Goal: Task Accomplishment & Management: Manage account settings

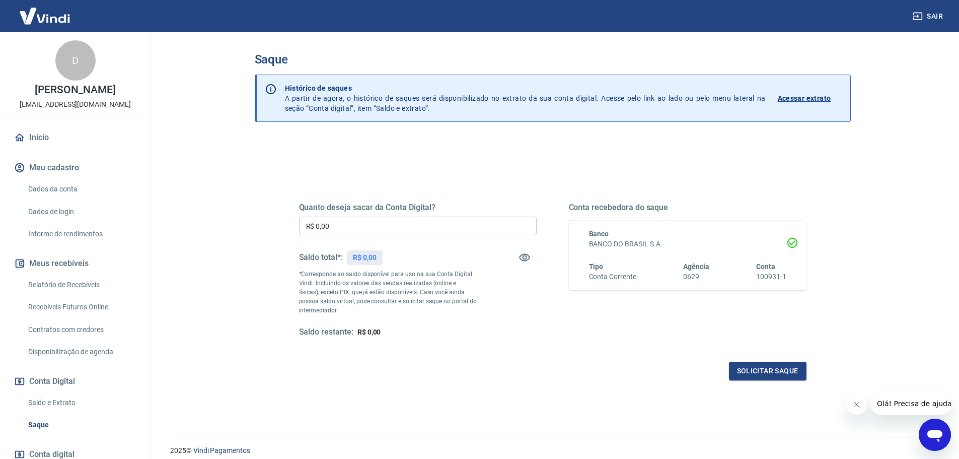
click at [381, 231] on input "R$ 0,00" at bounding box center [418, 226] width 238 height 19
type input "R$ 15.000,00"
click at [794, 369] on button "Solicitar saque" at bounding box center [768, 371] width 78 height 19
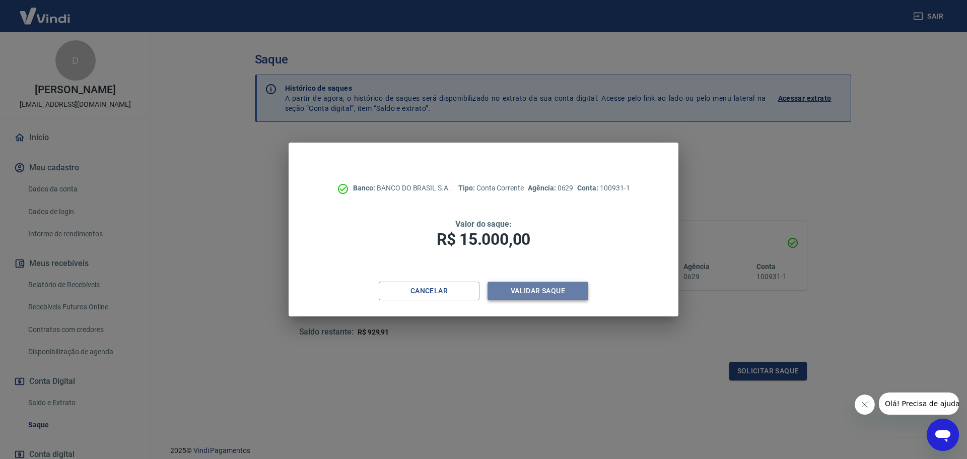
click at [566, 292] on button "Validar saque" at bounding box center [537, 290] width 101 height 19
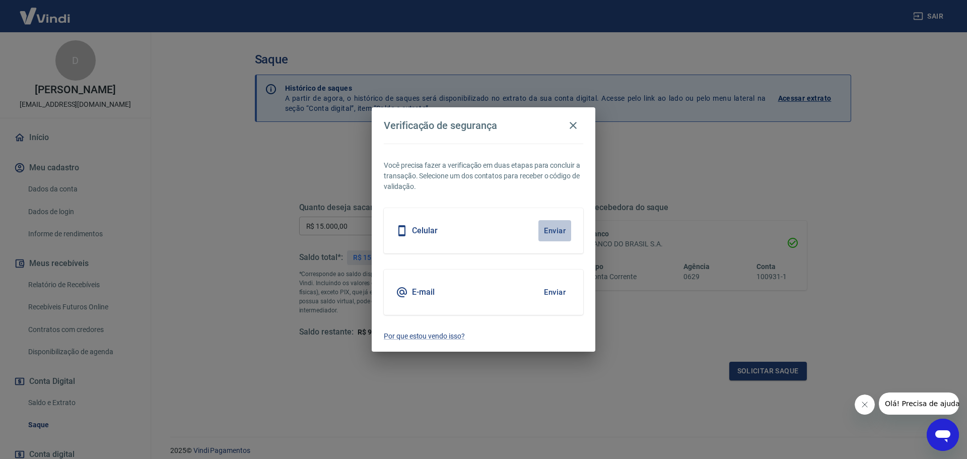
click at [559, 225] on button "Enviar" at bounding box center [554, 230] width 33 height 21
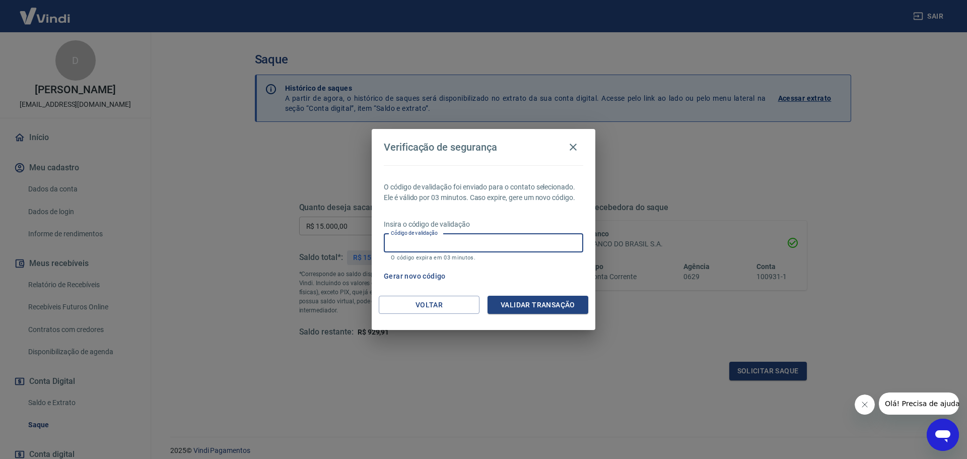
click at [484, 237] on input "Código de validação" at bounding box center [483, 243] width 199 height 19
type input "964741"
click at [519, 307] on button "Validar transação" at bounding box center [537, 305] width 101 height 19
